Goal: Task Accomplishment & Management: Manage account settings

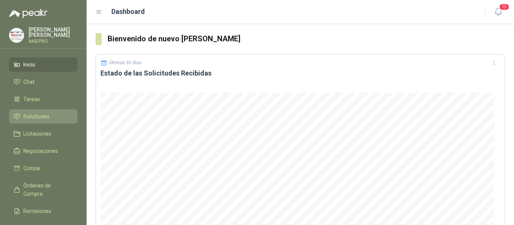
click at [46, 114] on span "Solicitudes" at bounding box center [36, 116] width 26 height 8
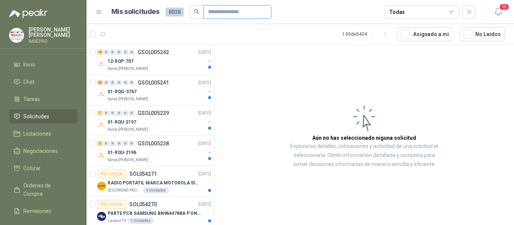
click at [211, 12] on input "text" at bounding box center [234, 12] width 53 height 13
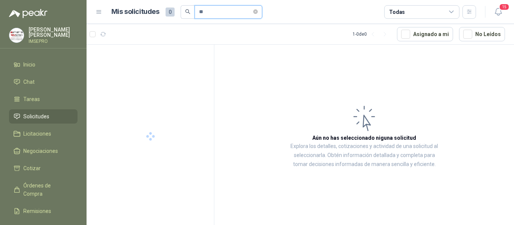
type input "*"
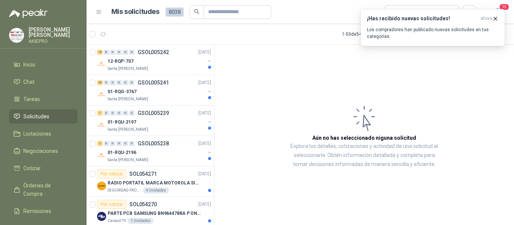
click at [311, 196] on article "Aún no has seleccionado niguna solicitud Explora los detalles, cotizaciones y a…" at bounding box center [363, 136] width 299 height 183
click at [161, 64] on div "12-RQP-707" at bounding box center [156, 61] width 97 height 9
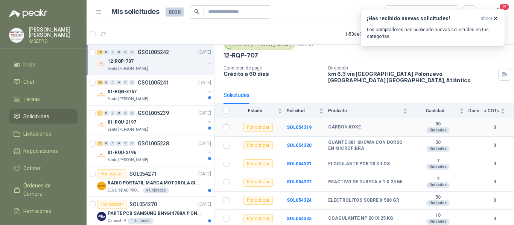
scroll to position [75, 0]
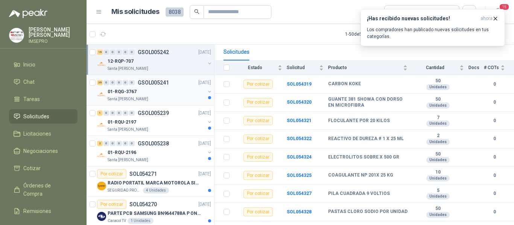
click at [149, 103] on div "36 0 0 0 0 0 GSOL005241 [DATE] 01-RQG-3767 Santa [PERSON_NAME]" at bounding box center [149, 90] width 127 height 30
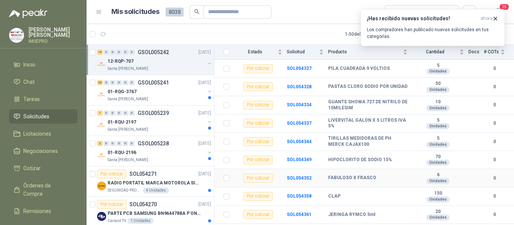
scroll to position [210, 0]
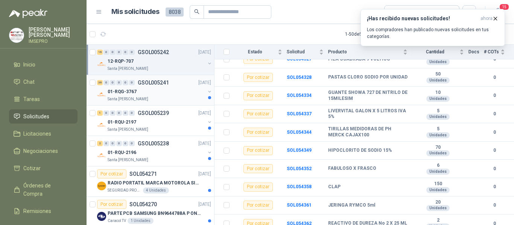
click at [151, 98] on div "Santa [PERSON_NAME]" at bounding box center [156, 99] width 97 height 6
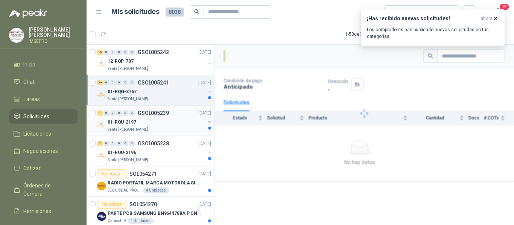
click at [166, 122] on div "01-RQU-2197" at bounding box center [156, 122] width 97 height 9
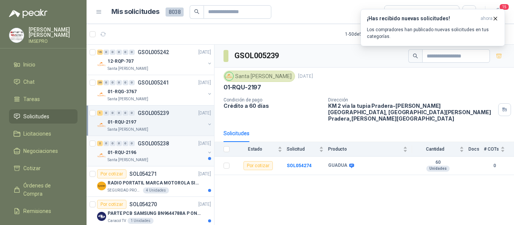
click at [171, 155] on div "01-RQU-2196" at bounding box center [156, 152] width 97 height 9
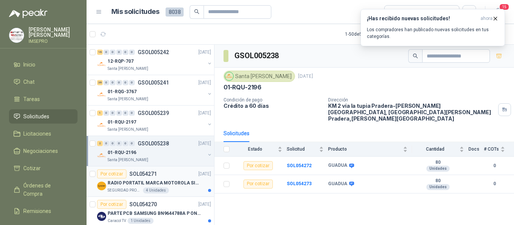
click at [170, 187] on div "RADIO PORTATIL MARCA MOTOROLA SIN PANTALLA CON GPS, INCLUYE: ANTENA, BATERIA, C…" at bounding box center [159, 183] width 103 height 9
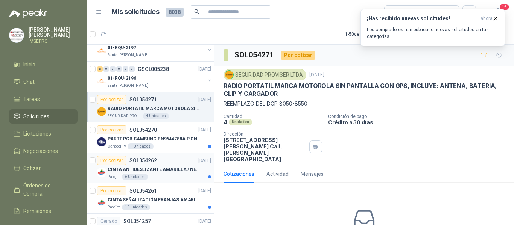
scroll to position [75, 0]
click at [178, 139] on p "PARTE PCB SAMSUNG BN9644788A P ONECONNE" at bounding box center [155, 138] width 94 height 7
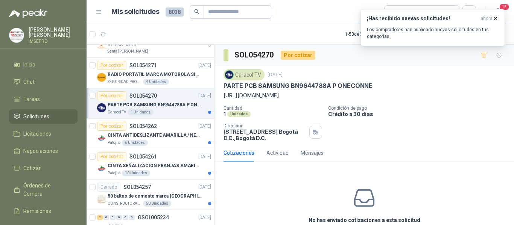
scroll to position [150, 0]
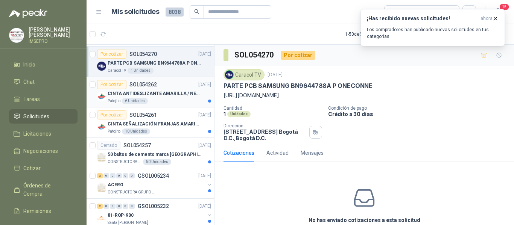
click at [173, 91] on p "CINTA ANTIDESLIZANTE AMARILLA / NEGRA" at bounding box center [155, 93] width 94 height 7
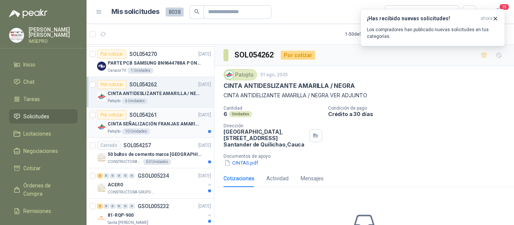
click at [169, 129] on div "Patojito 10 Unidades" at bounding box center [159, 132] width 103 height 6
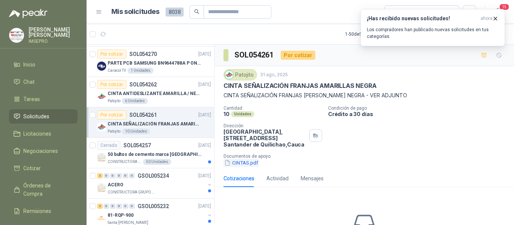
click at [246, 164] on button "CINTAS.pdf" at bounding box center [240, 163] width 35 height 8
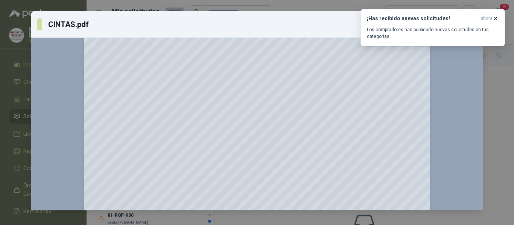
scroll to position [113, 0]
click at [428, 133] on div at bounding box center [256, 154] width 439 height 447
click at [493, 17] on icon "button" at bounding box center [495, 18] width 6 height 6
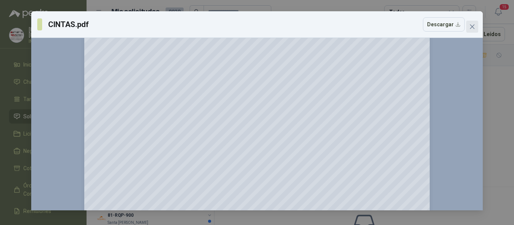
click at [470, 25] on icon "close" at bounding box center [472, 26] width 5 height 5
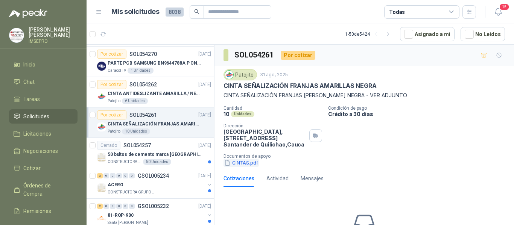
click at [250, 164] on button "CINTAS.pdf" at bounding box center [240, 163] width 35 height 8
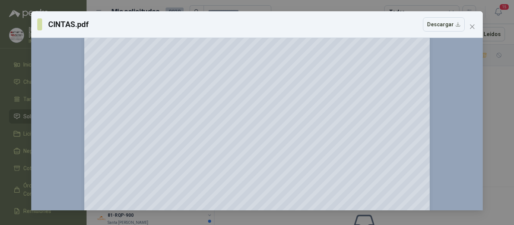
scroll to position [113, 0]
click at [473, 27] on icon "close" at bounding box center [472, 26] width 5 height 5
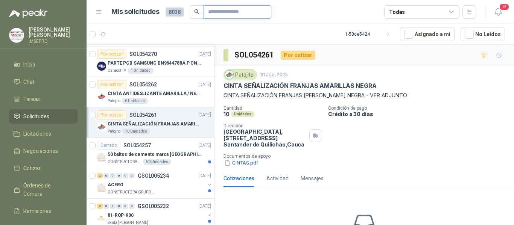
click at [220, 11] on input "text" at bounding box center [234, 12] width 53 height 13
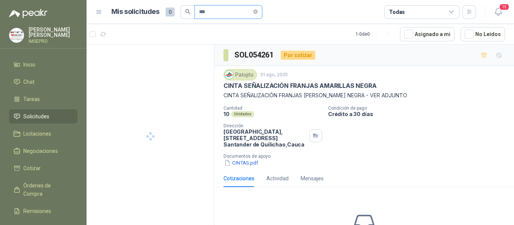
scroll to position [0, 0]
type input "******"
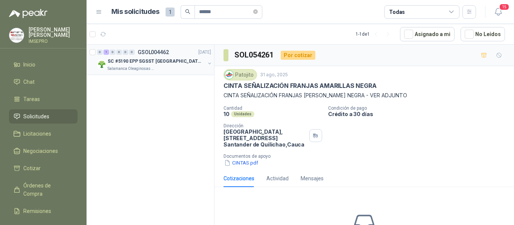
click at [156, 65] on div "SC #5190 EPP SGSST [GEOGRAPHIC_DATA]" at bounding box center [156, 61] width 97 height 9
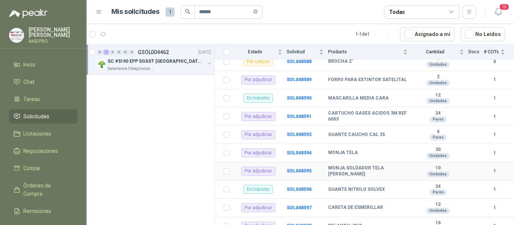
scroll to position [263, 0]
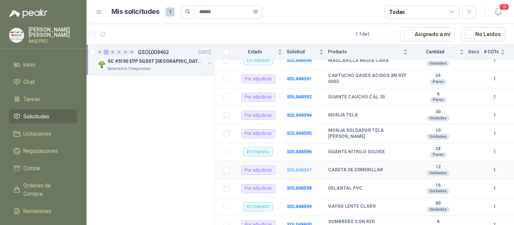
click at [296, 168] on b "SOL048597" at bounding box center [298, 170] width 25 height 5
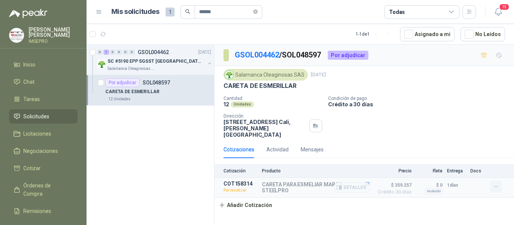
click at [498, 184] on icon "button" at bounding box center [496, 187] width 6 height 6
click at [461, 138] on button "Editar" at bounding box center [480, 137] width 60 height 12
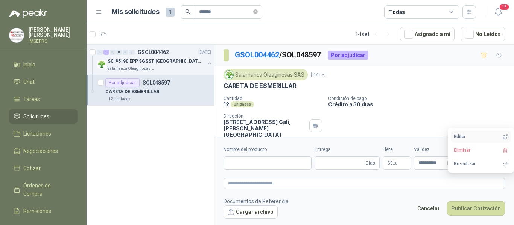
type input "**********"
type input "*"
type input "**********"
type textarea "**********"
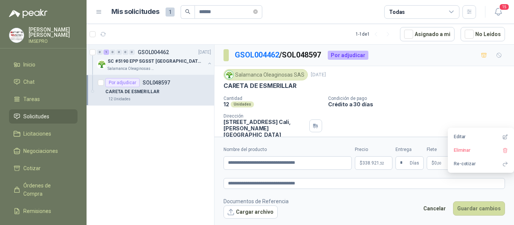
click at [453, 95] on div "Salamanca Oleaginosas SAS [DATE] CARETA DE ESMERILLAR Cantidad 12 Unidades Cond…" at bounding box center [363, 103] width 281 height 69
click at [474, 163] on input "**********" at bounding box center [478, 163] width 29 height 5
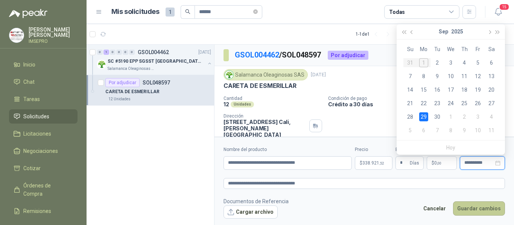
type input "**********"
click at [475, 209] on button "Guardar cambios" at bounding box center [479, 209] width 52 height 14
